Goal: Check status: Check status

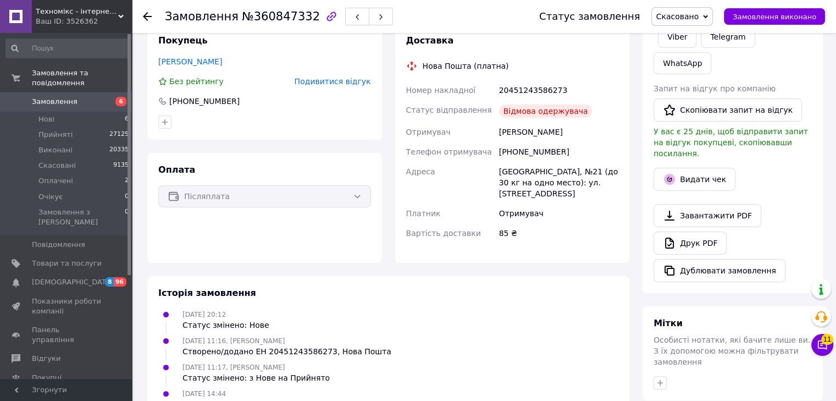
scroll to position [275, 0]
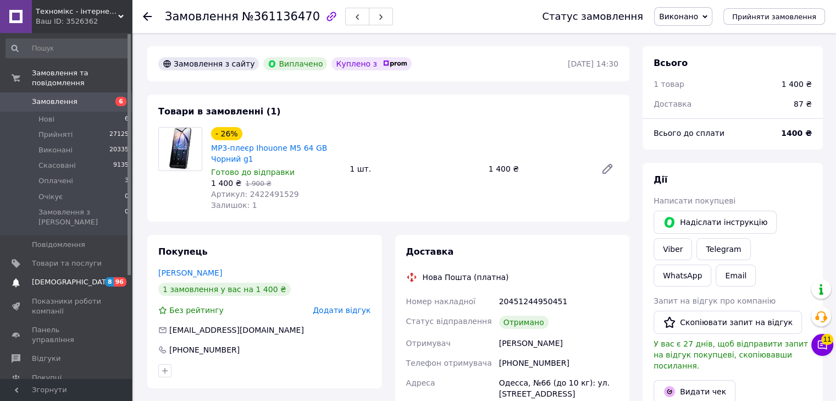
click at [80, 277] on span "[DEMOGRAPHIC_DATA]" at bounding box center [67, 282] width 70 height 10
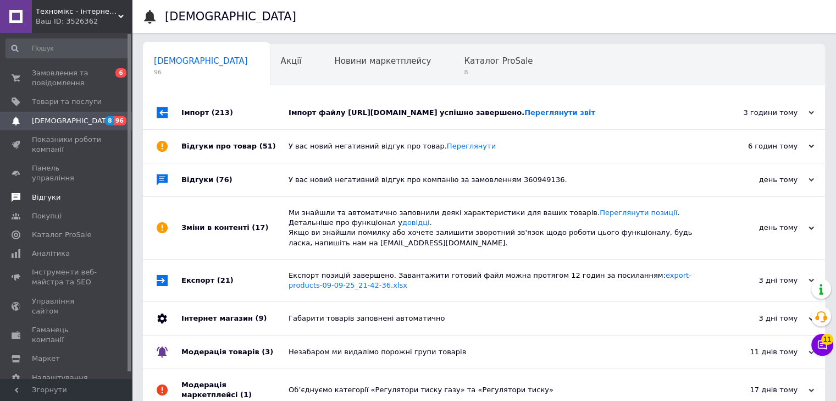
click at [64, 192] on span "Відгуки" at bounding box center [67, 197] width 70 height 10
